Goal: Use online tool/utility: Utilize a website feature to perform a specific function

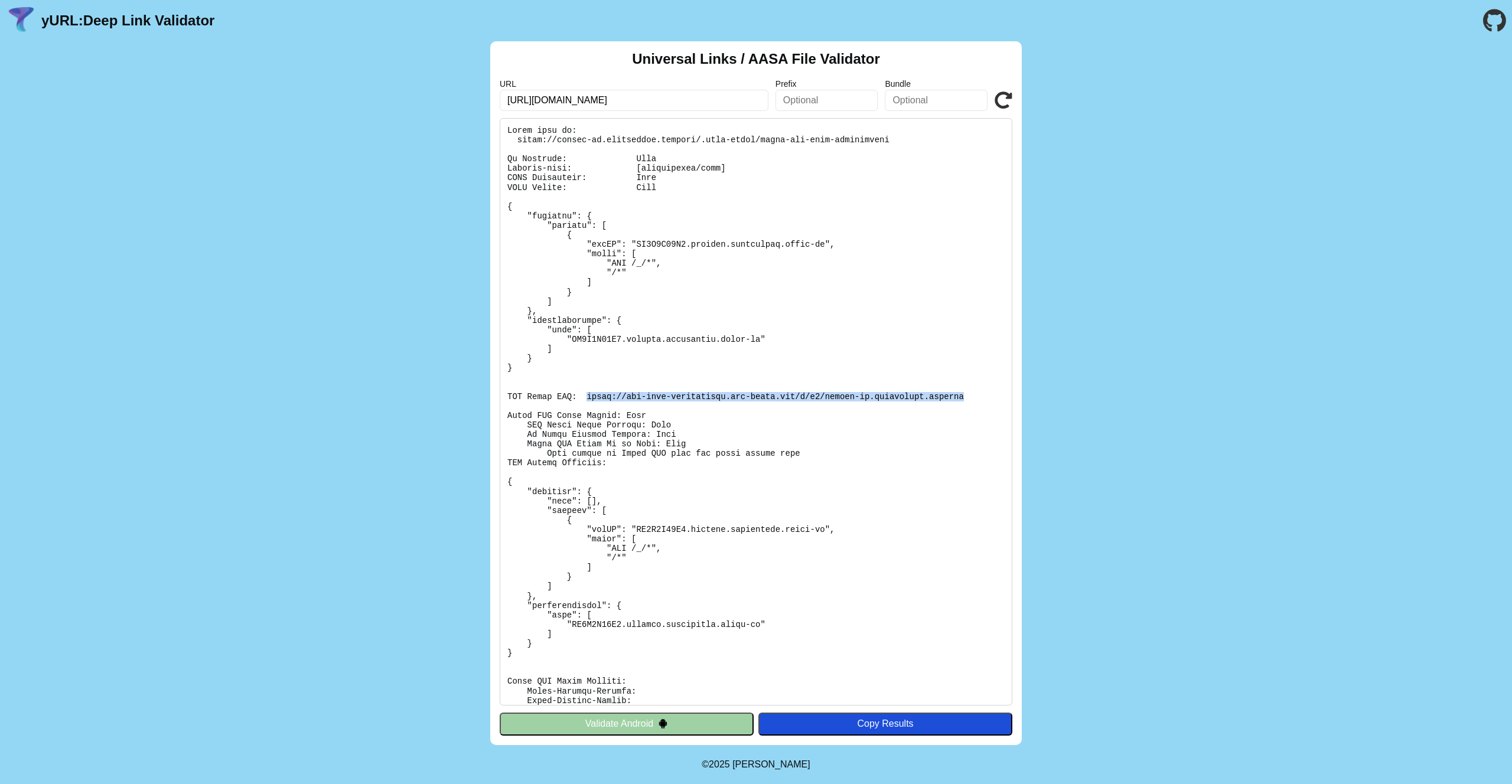
click at [1005, 102] on icon at bounding box center [1004, 100] width 18 height 18
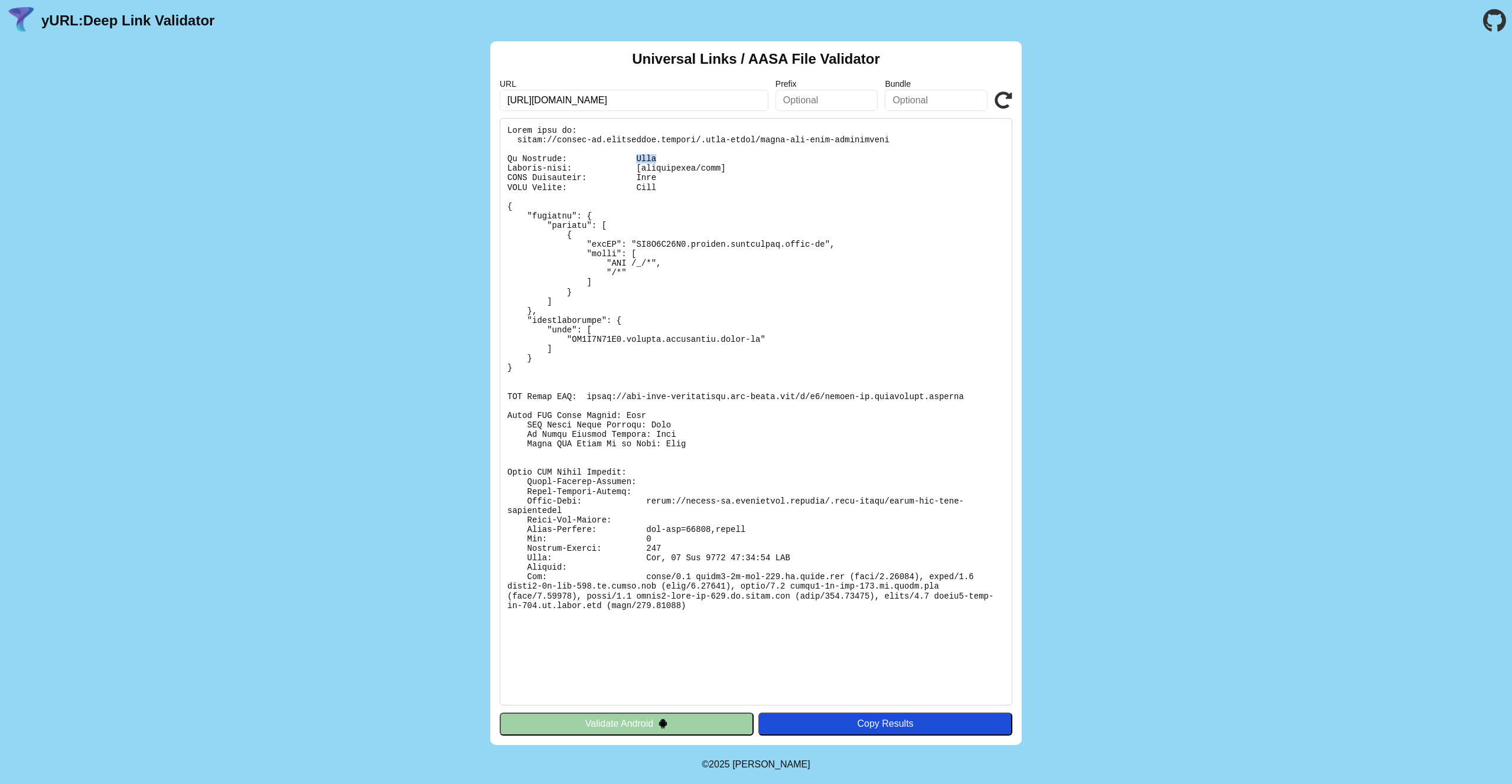
drag, startPoint x: 640, startPoint y: 157, endPoint x: 675, endPoint y: 164, distance: 35.7
click at [670, 160] on pre at bounding box center [756, 412] width 513 height 588
click at [692, 190] on pre at bounding box center [756, 412] width 513 height 588
drag, startPoint x: 726, startPoint y: 170, endPoint x: 594, endPoint y: 170, distance: 132.0
click at [594, 166] on pre at bounding box center [756, 412] width 513 height 588
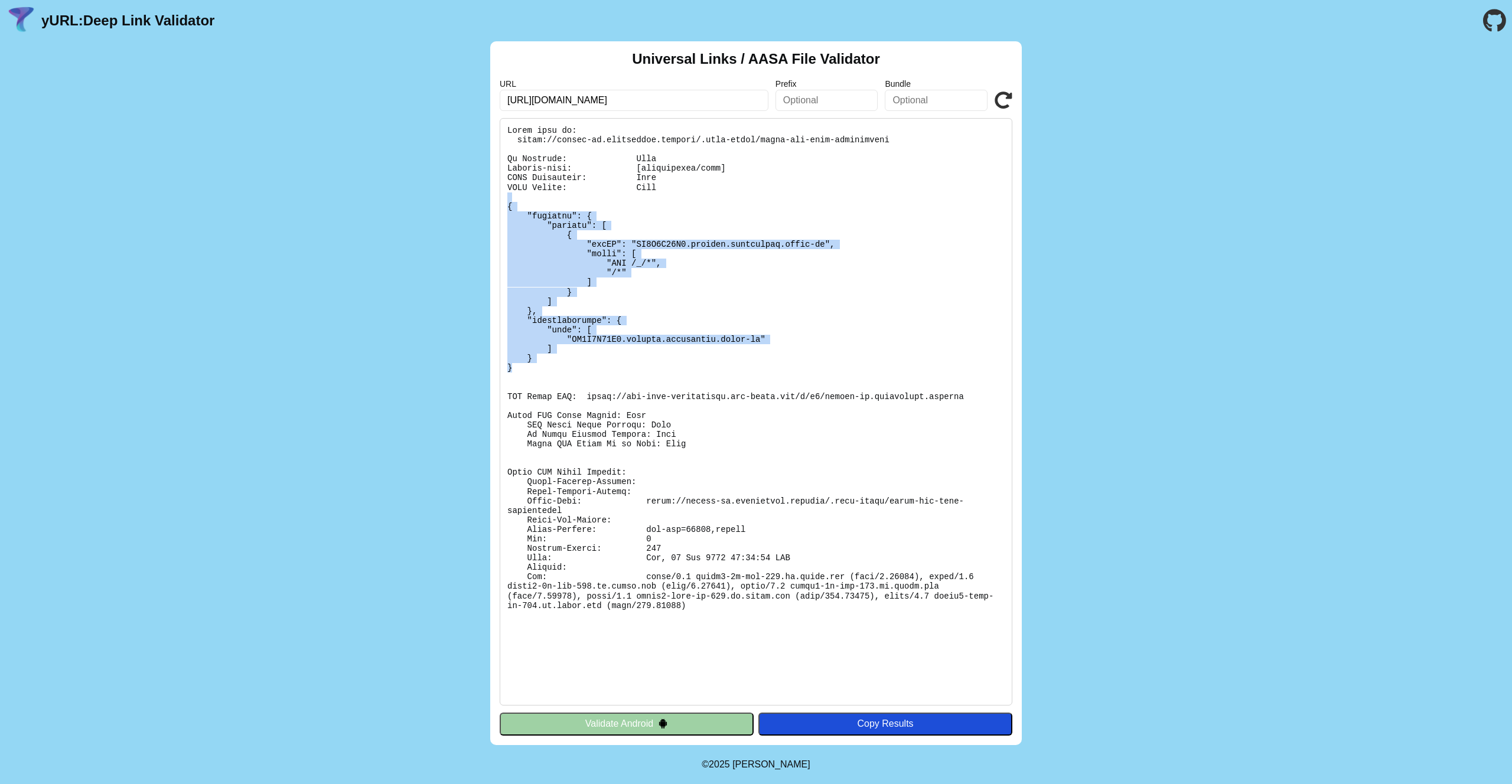
drag, startPoint x: 512, startPoint y: 368, endPoint x: 506, endPoint y: 196, distance: 172.1
click at [506, 196] on pre at bounding box center [756, 412] width 513 height 588
click at [613, 233] on pre at bounding box center [756, 412] width 513 height 588
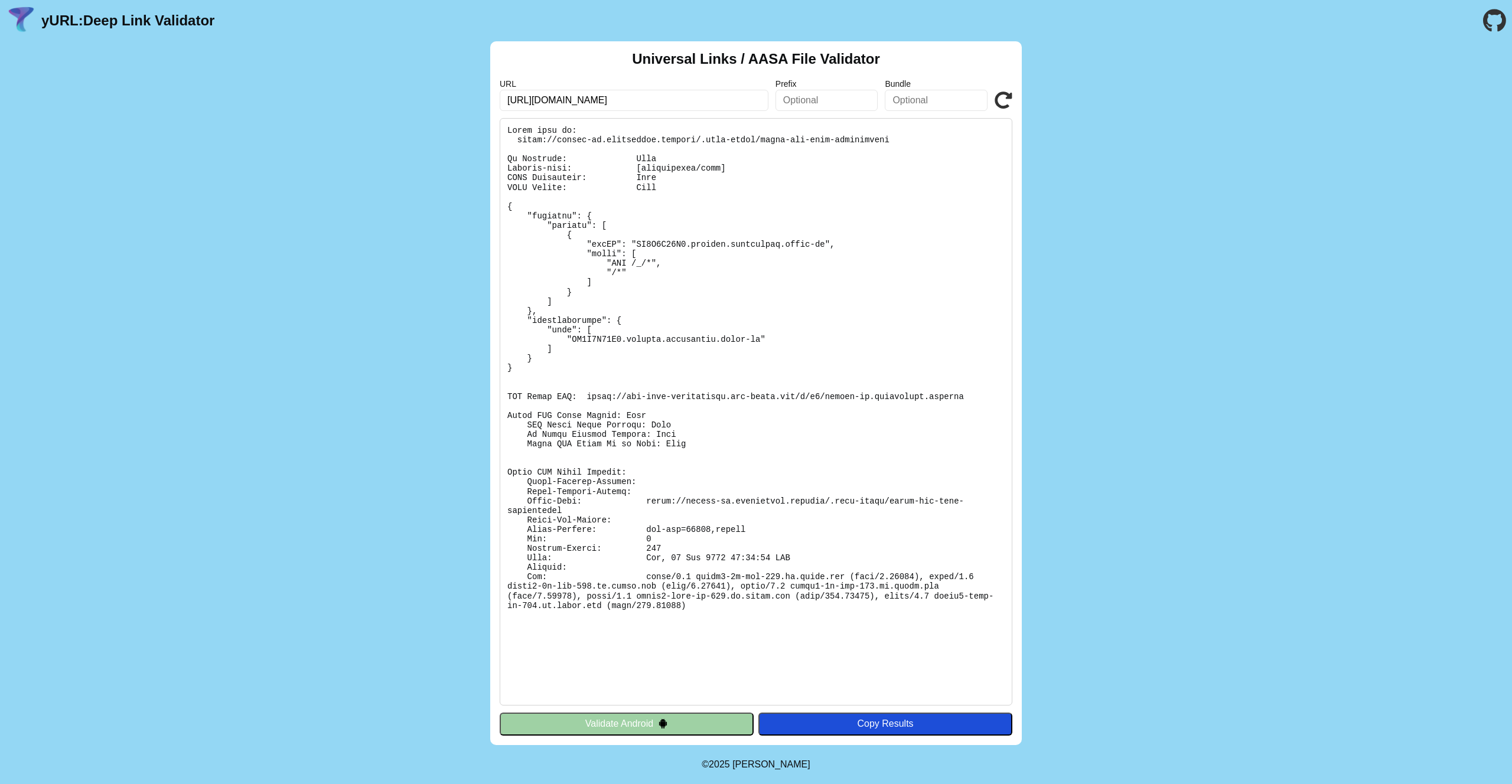
click at [998, 99] on icon at bounding box center [1004, 100] width 18 height 18
